Goal: Task Accomplishment & Management: Use online tool/utility

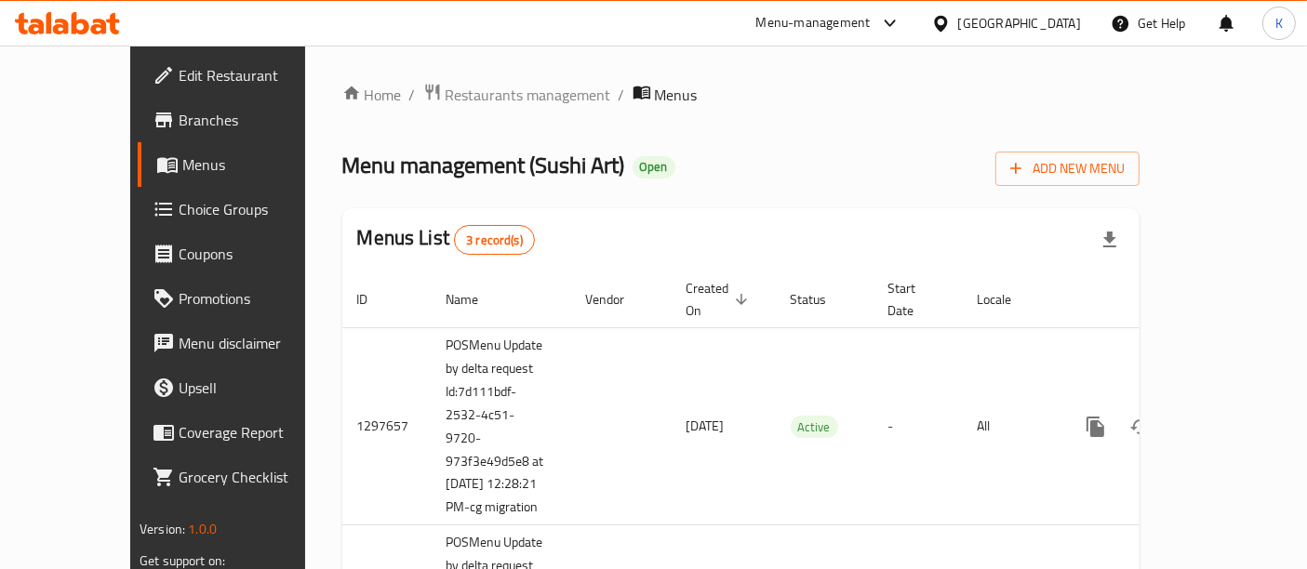
click at [674, 171] on div "Menu management ( Sushi Art ) Open Add New Menu" at bounding box center [740, 165] width 797 height 42
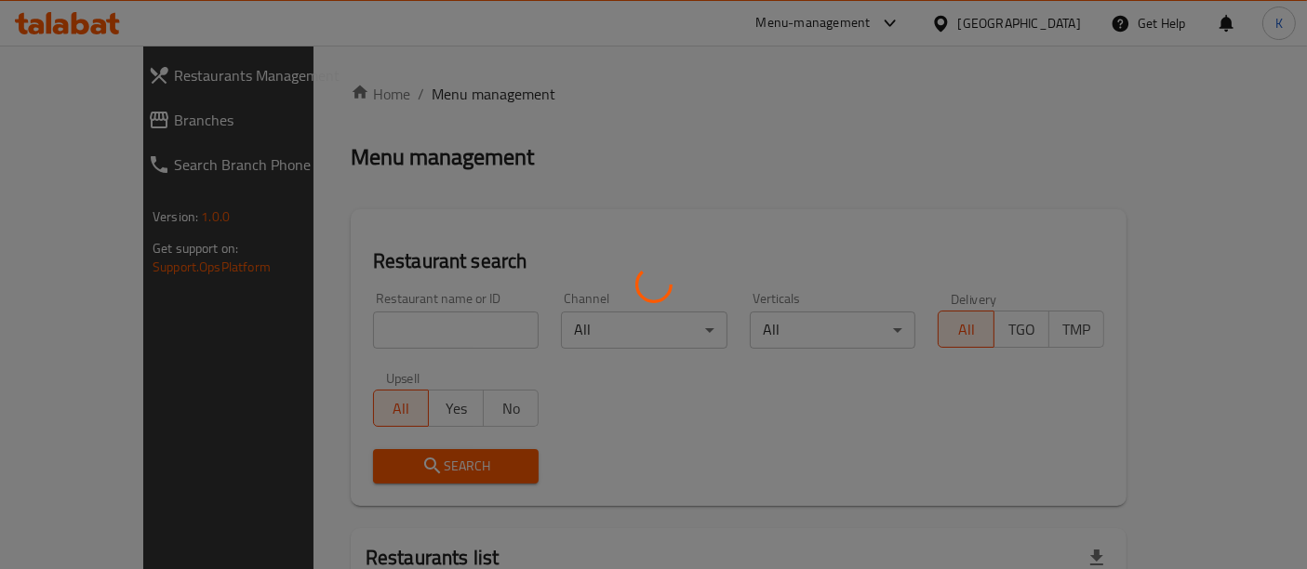
click at [398, 314] on div at bounding box center [653, 284] width 1307 height 569
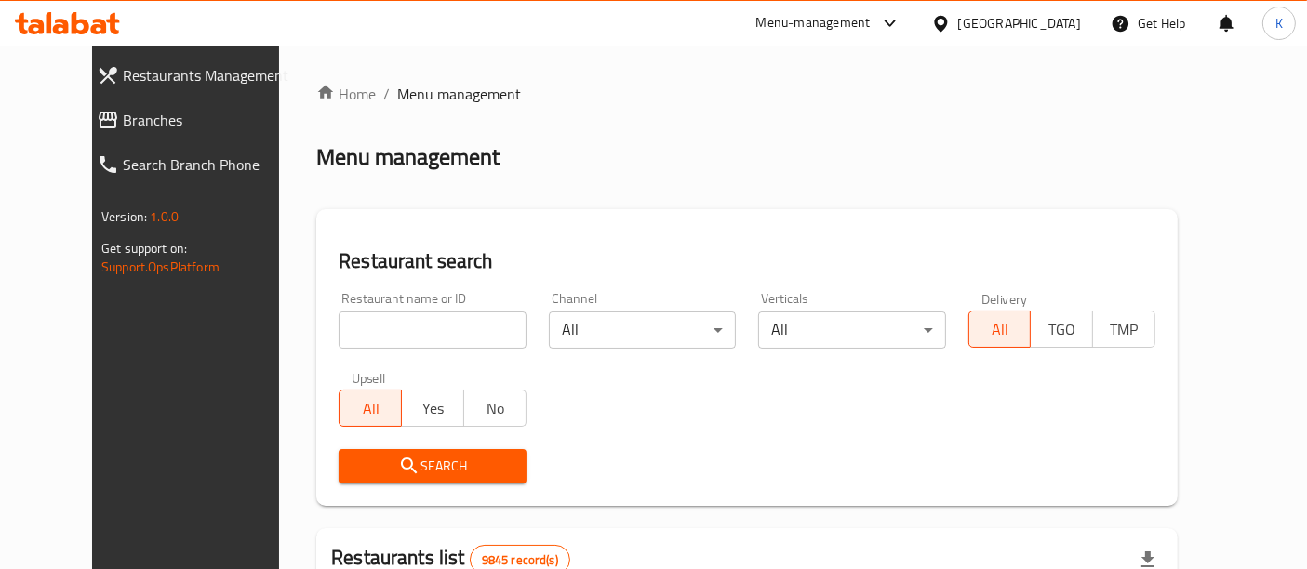
click at [419, 328] on input "search" at bounding box center [432, 330] width 187 height 37
type input "CAKE LOVER"
click button "Search" at bounding box center [432, 466] width 187 height 34
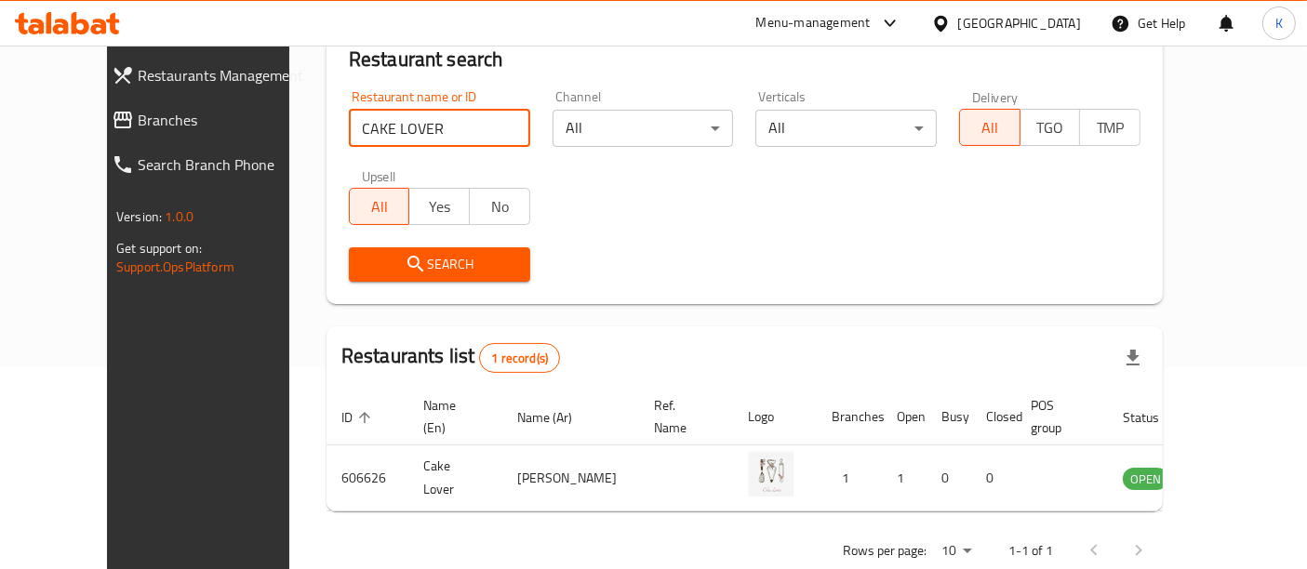
scroll to position [223, 0]
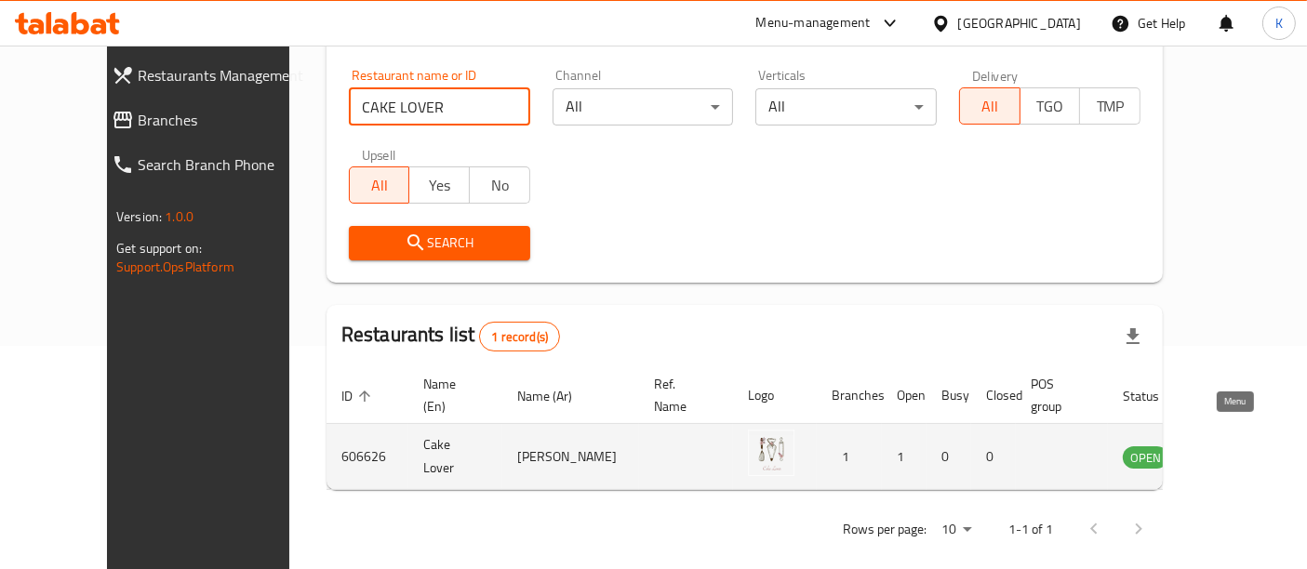
click at [1222, 450] on icon "enhanced table" at bounding box center [1231, 458] width 20 height 16
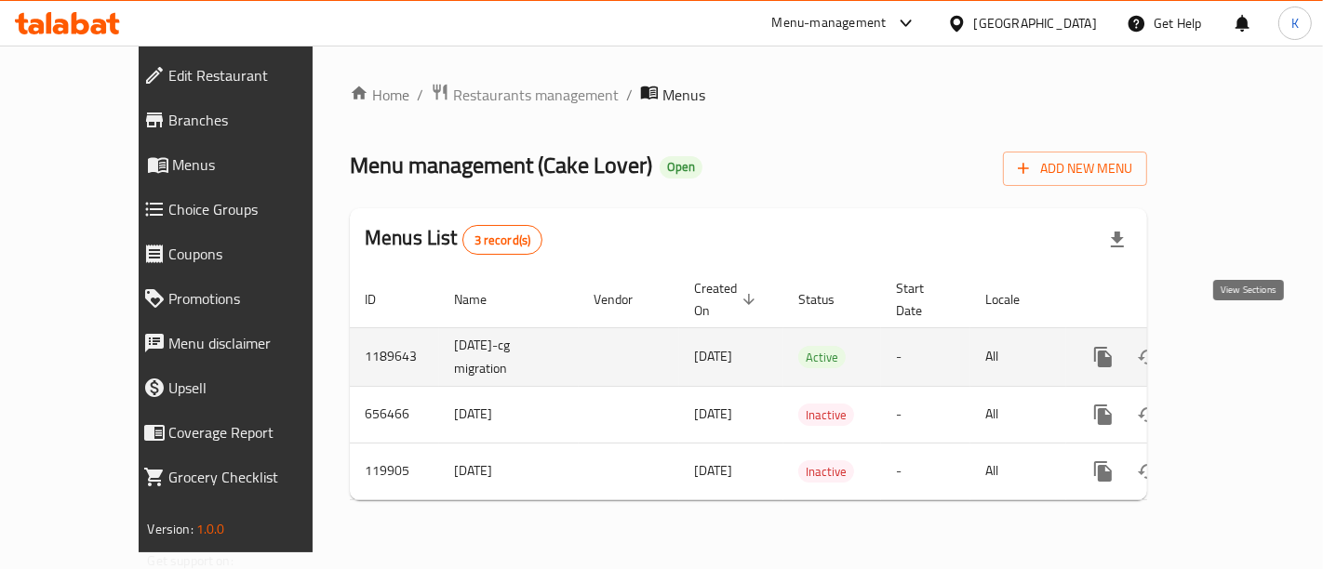
click at [1244, 346] on icon "enhanced table" at bounding box center [1237, 357] width 22 height 22
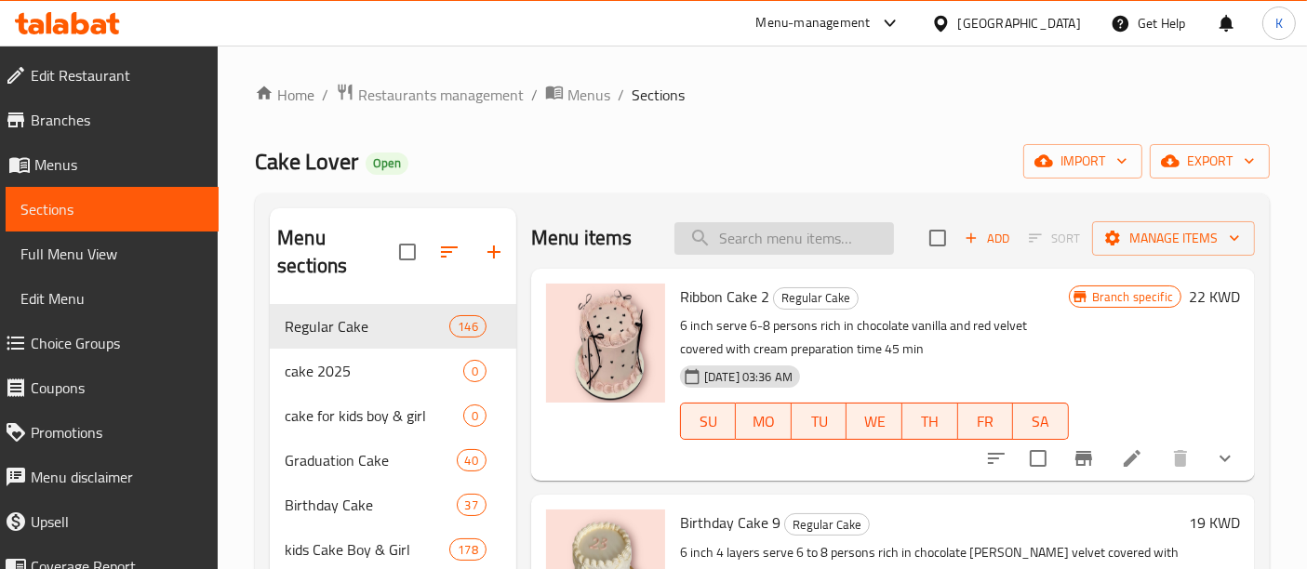
click at [770, 233] on input "search" at bounding box center [784, 238] width 220 height 33
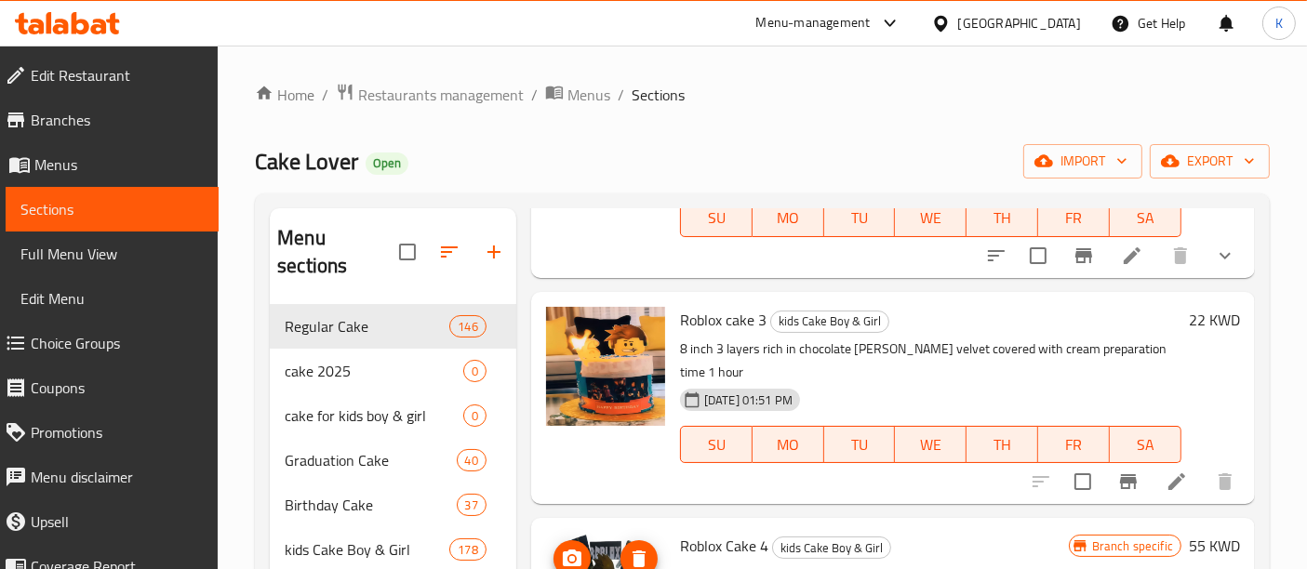
scroll to position [568, 0]
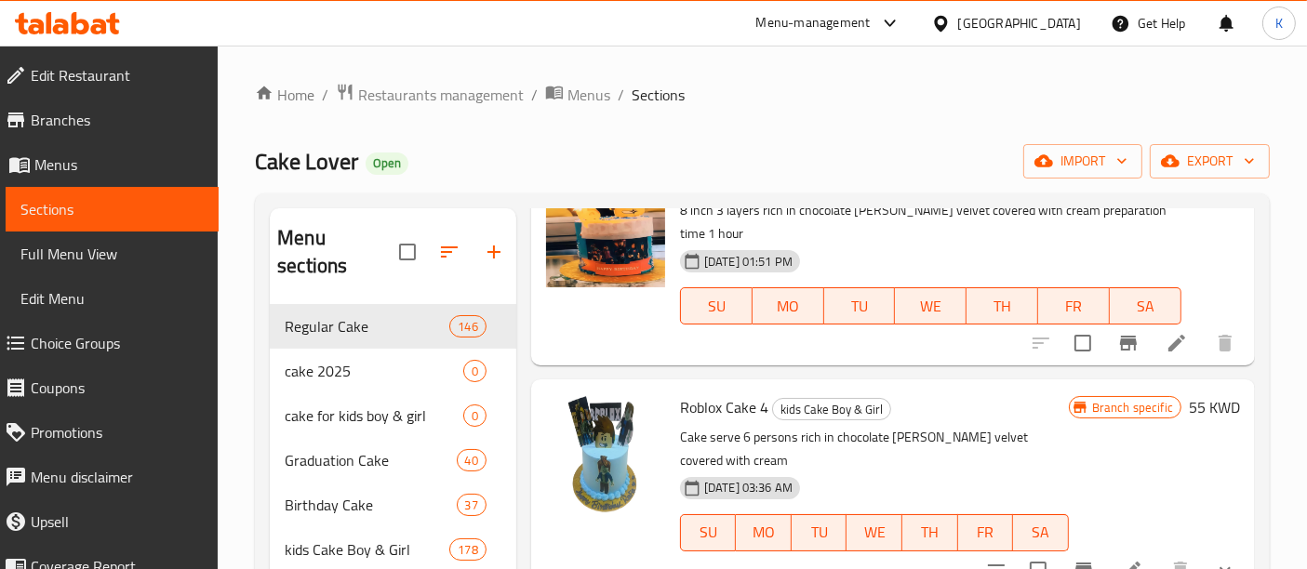
type input "ROBLO"
